Goal: Information Seeking & Learning: Understand process/instructions

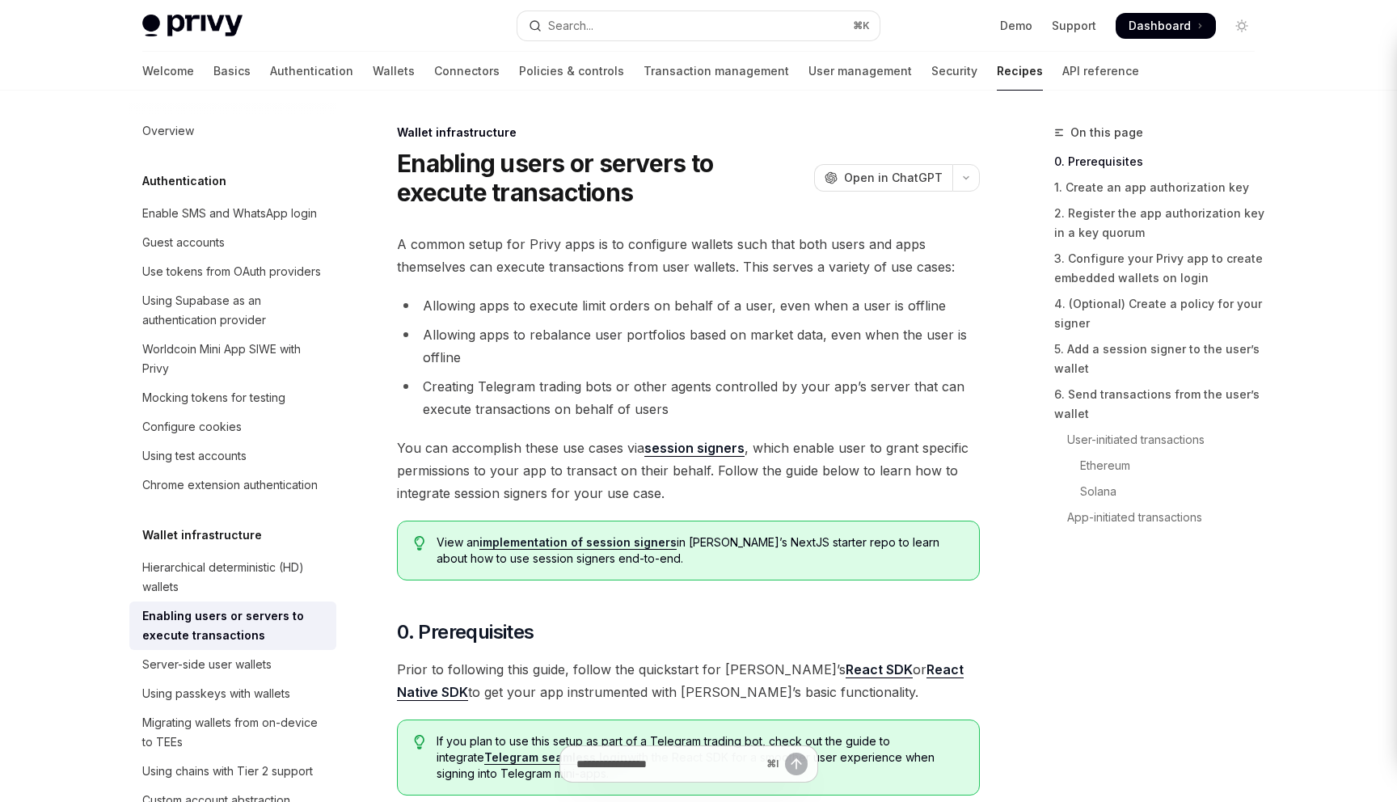
type textarea "*"
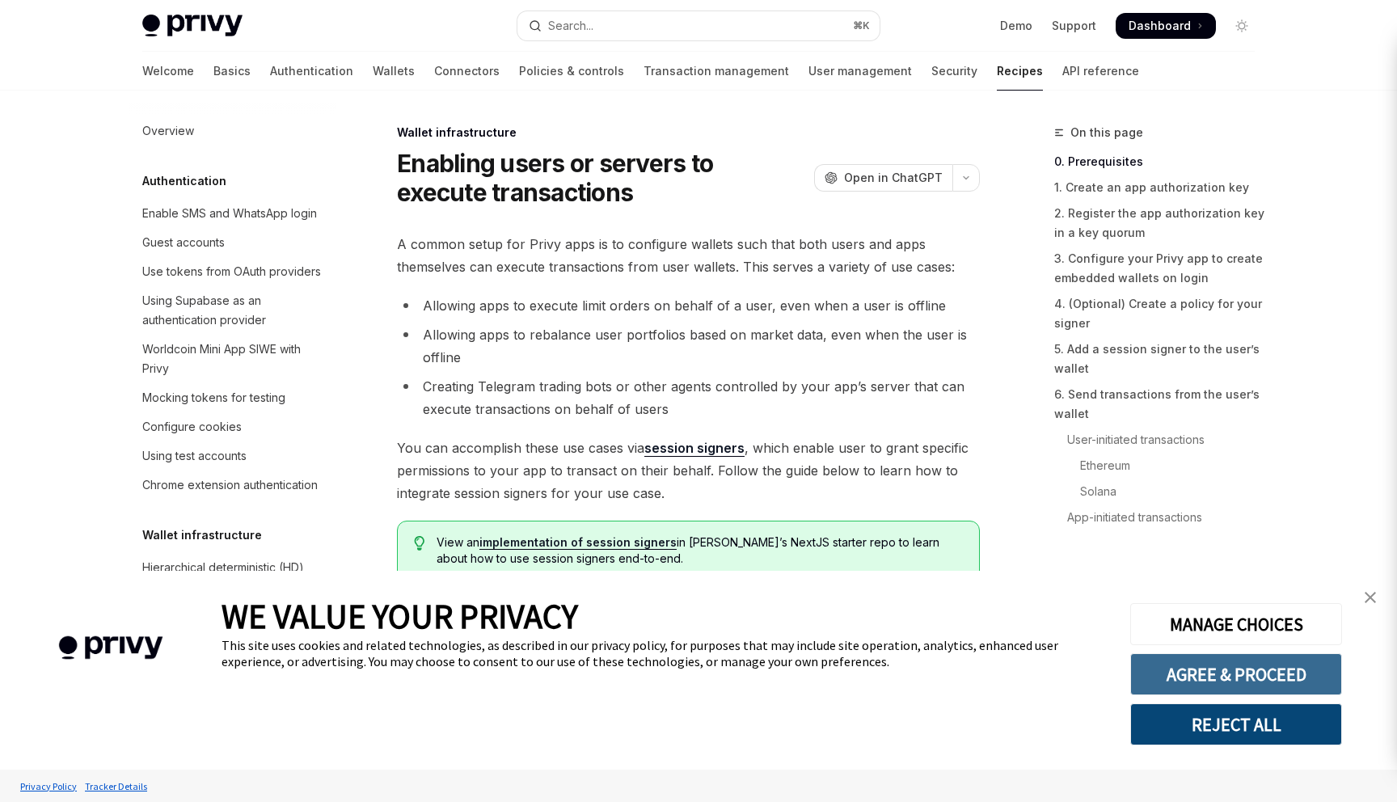
click at [1255, 664] on button "AGREE & PROCEED" at bounding box center [1236, 674] width 212 height 42
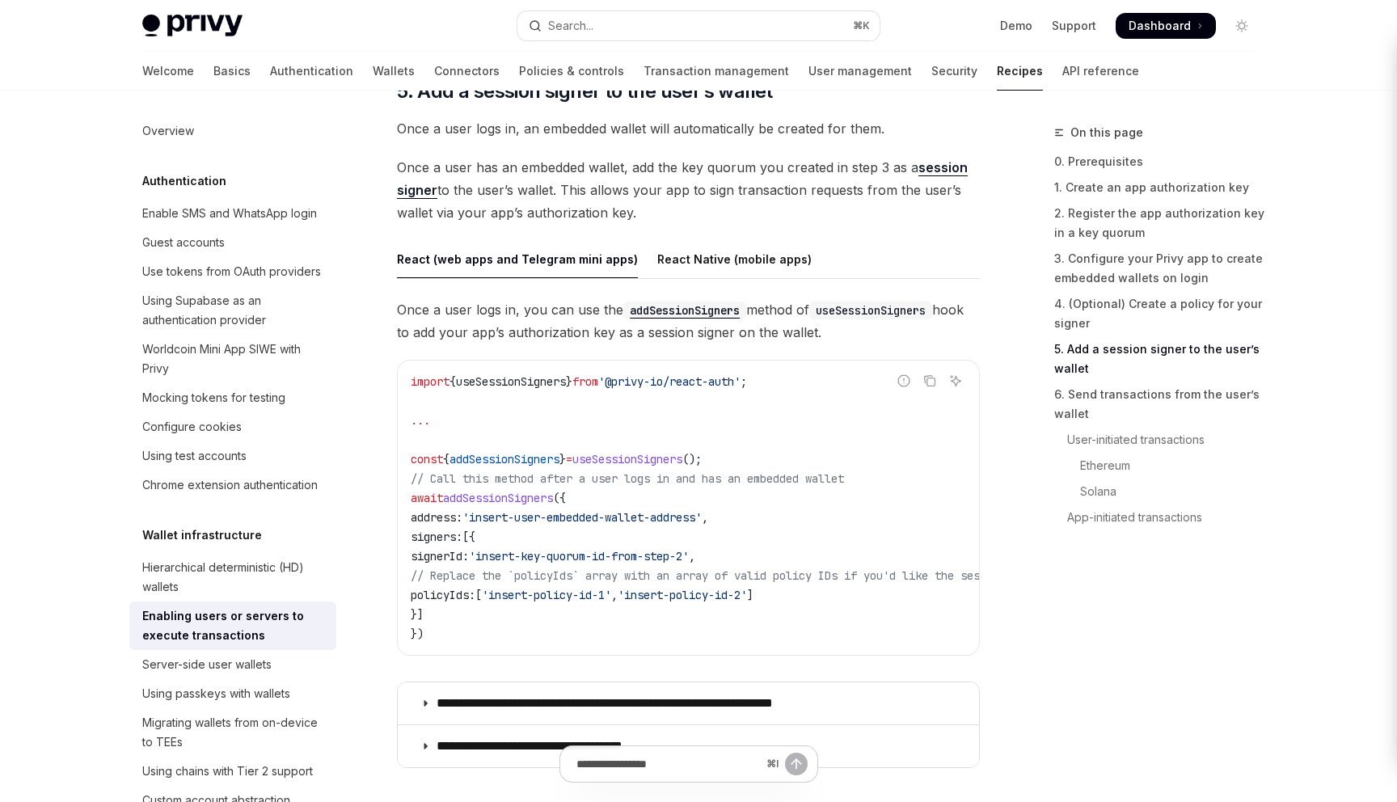
scroll to position [2525, 0]
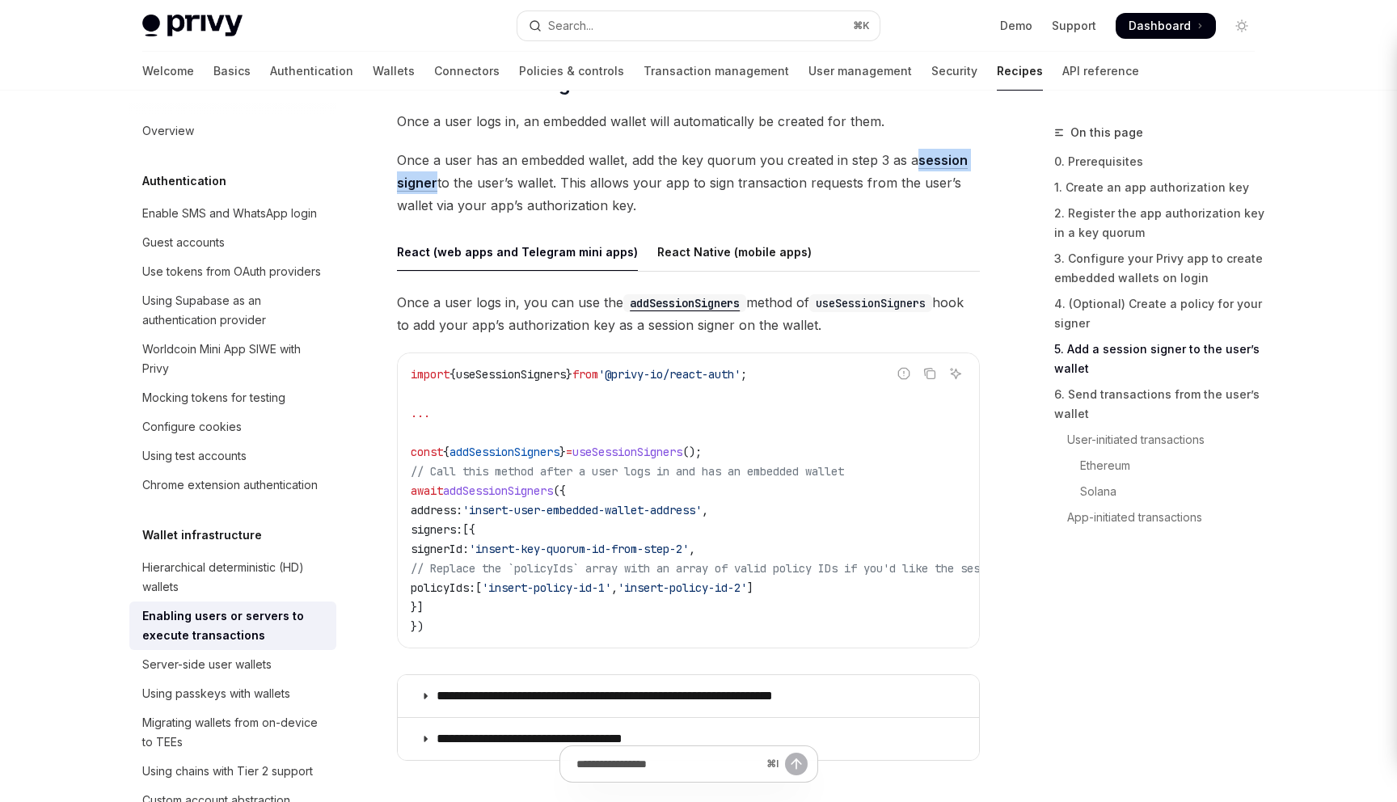
drag, startPoint x: 437, startPoint y: 183, endPoint x: 916, endPoint y: 155, distance: 480.1
click at [916, 155] on span "Once a user has an embedded wallet, add the key quorum you created in step 3 as…" at bounding box center [688, 183] width 583 height 68
copy link "session signer"
click at [937, 160] on link "session signer" at bounding box center [682, 172] width 571 height 40
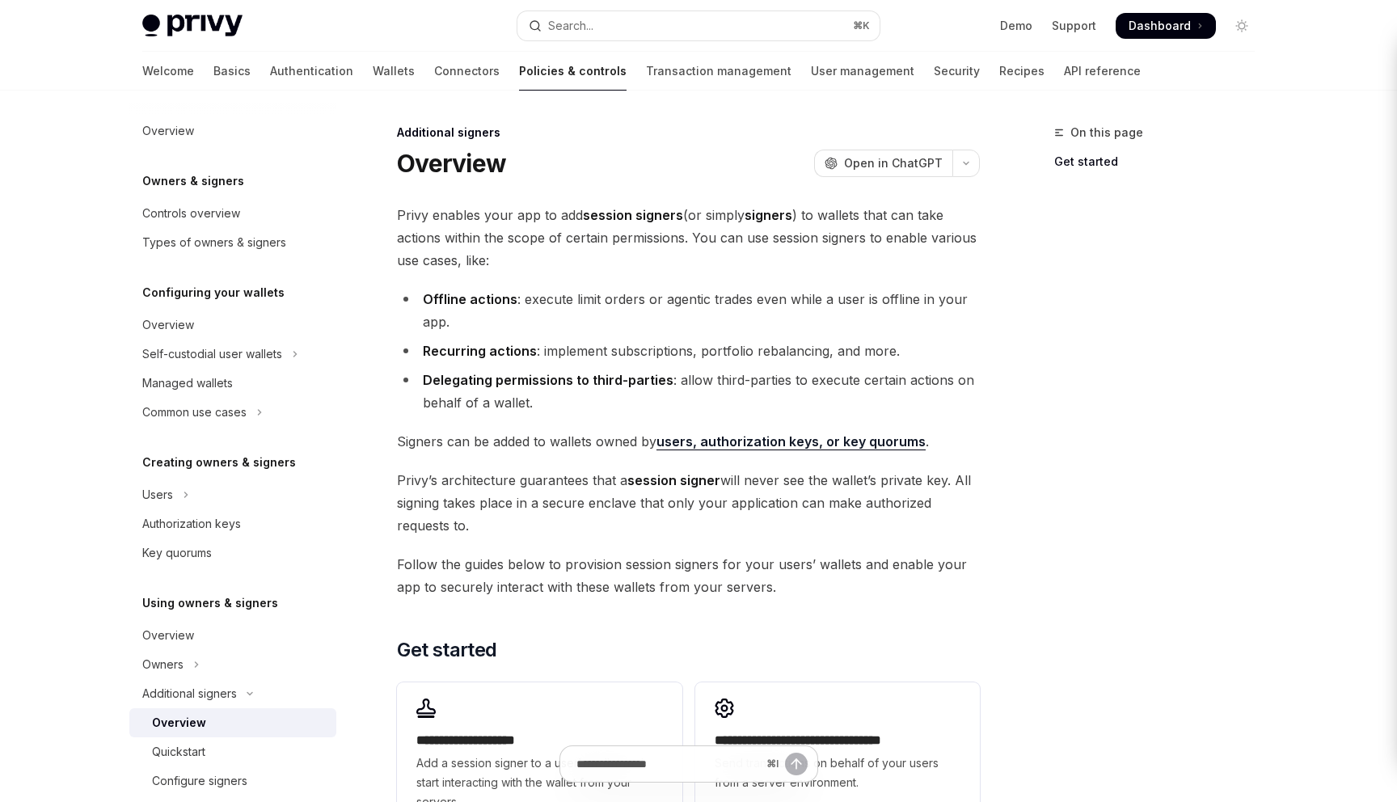
click at [738, 133] on div "Additional signers" at bounding box center [688, 132] width 583 height 16
click at [1022, 297] on div "On this page Get started" at bounding box center [1145, 462] width 246 height 679
